Goal: Navigation & Orientation: Find specific page/section

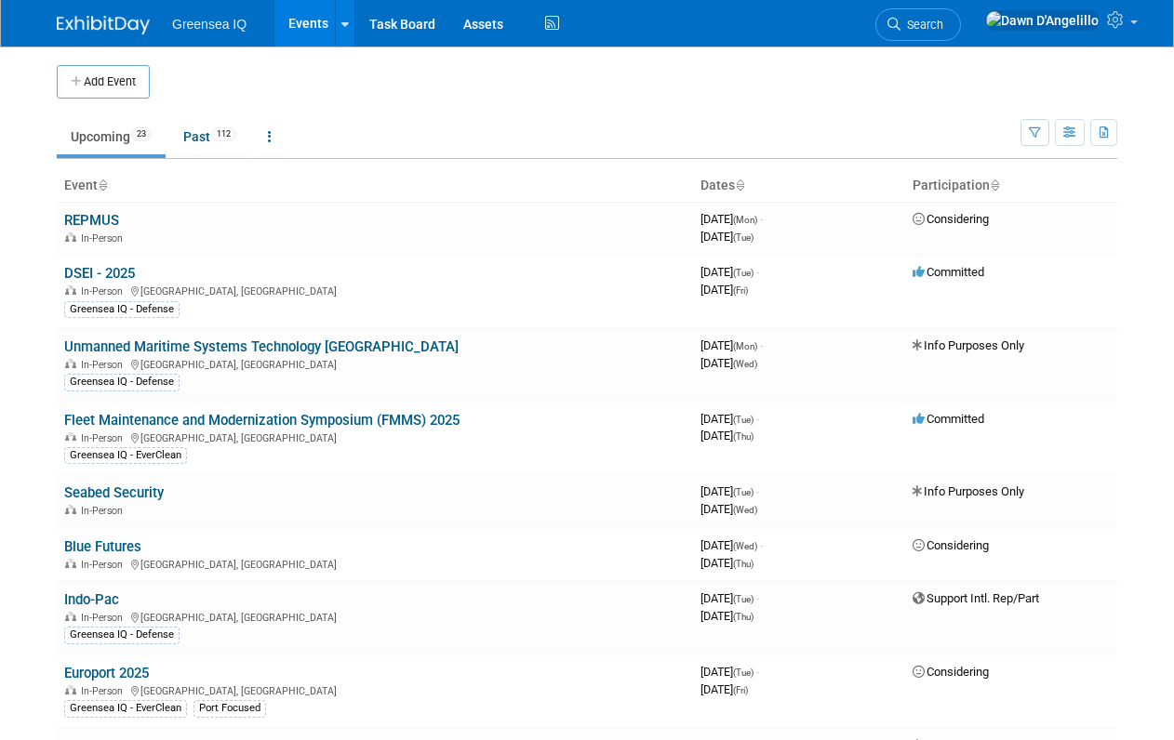
click at [312, 19] on link "Events" at bounding box center [308, 23] width 68 height 46
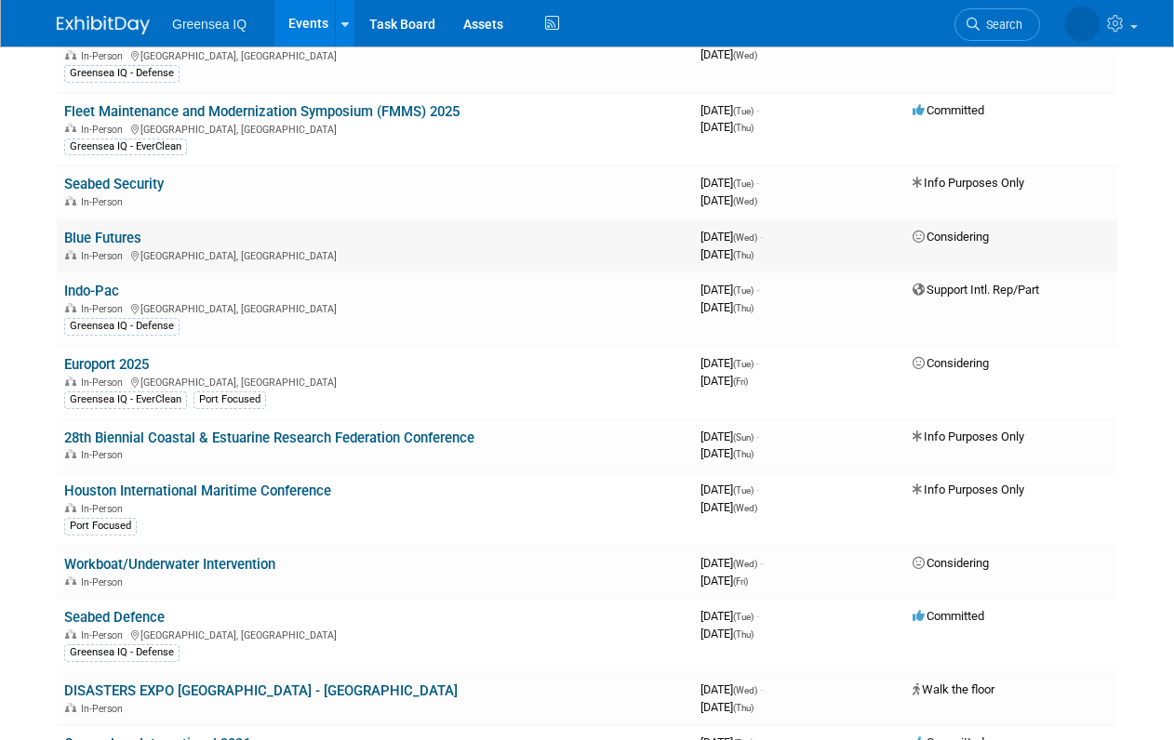
scroll to position [310, 0]
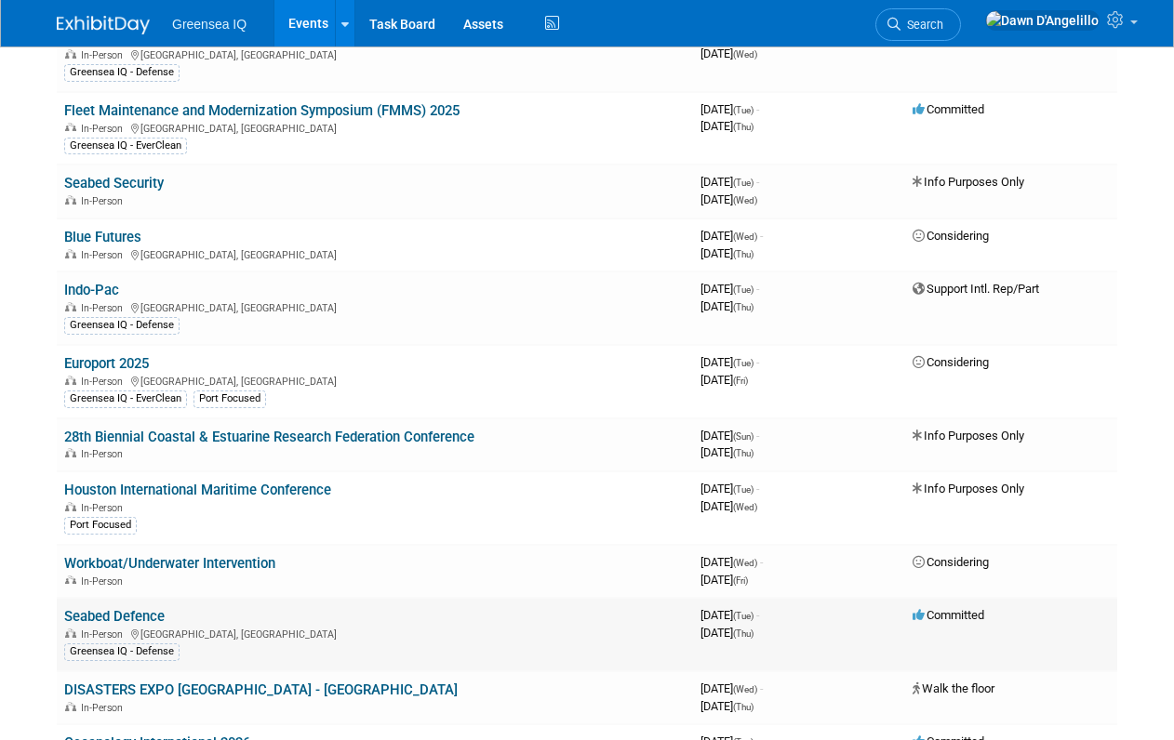
click at [112, 615] on link "Seabed Defence" at bounding box center [114, 616] width 100 height 17
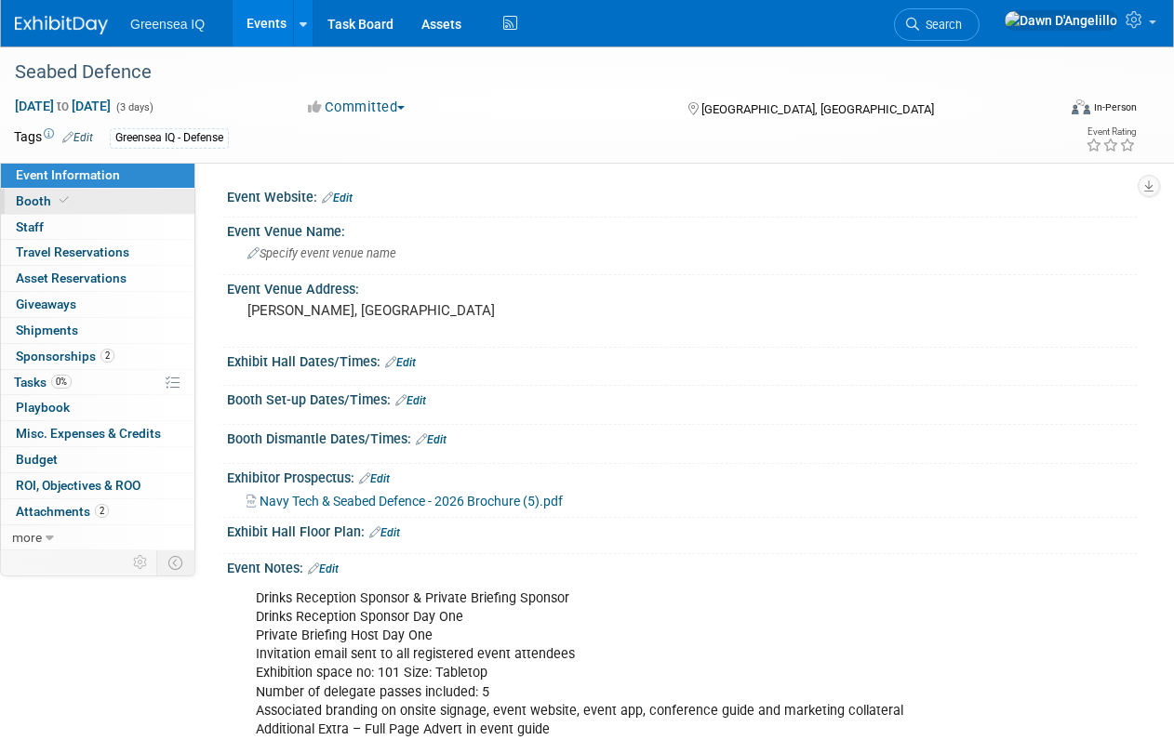
click at [35, 200] on span "Booth" at bounding box center [44, 200] width 57 height 15
